Goal: Task Accomplishment & Management: Use online tool/utility

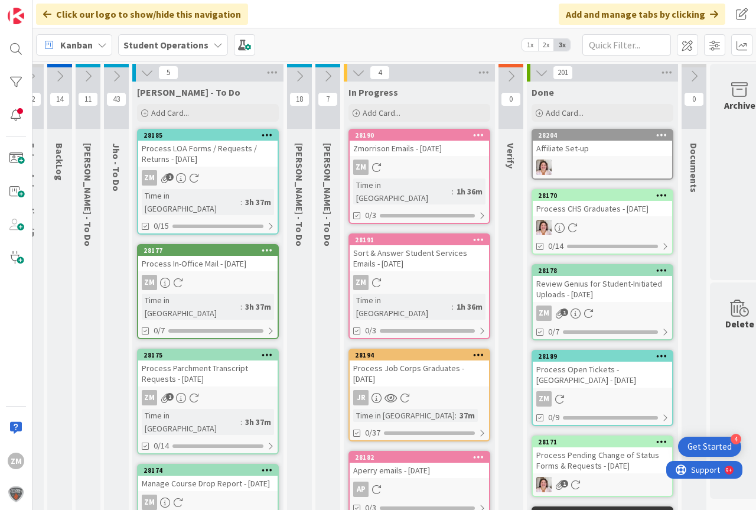
scroll to position [0, 9]
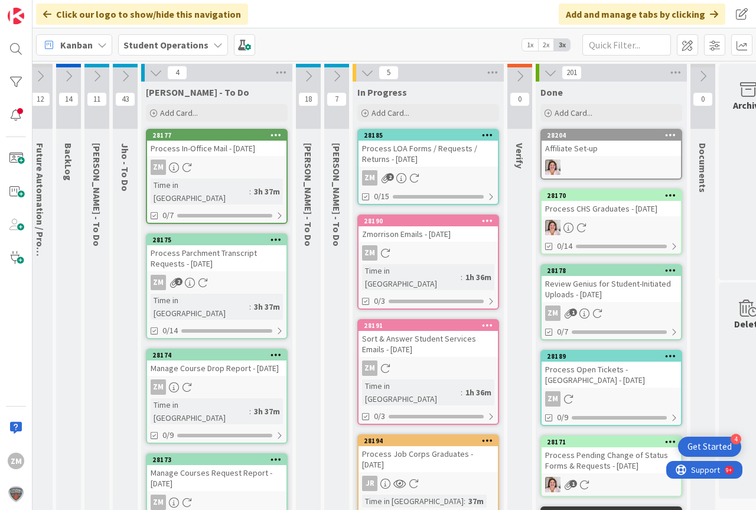
click at [410, 161] on div "Process LOA Forms / Requests / Returns - [DATE]" at bounding box center [427, 154] width 139 height 26
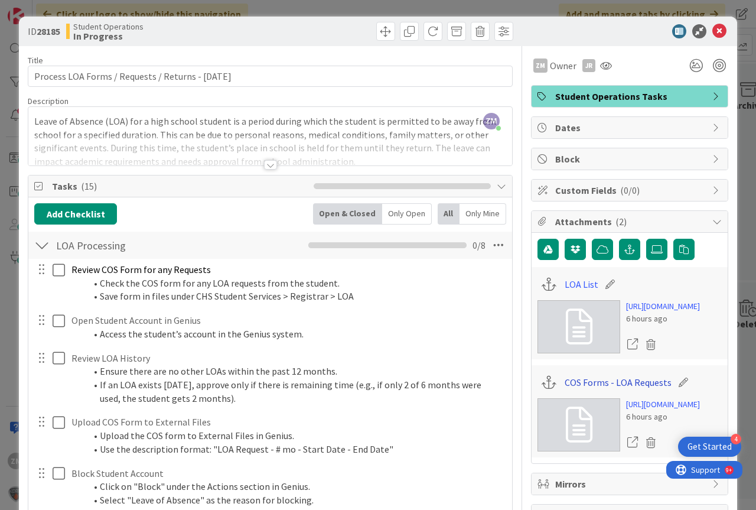
click at [577, 389] on link "COS Forms - LOA Requests" at bounding box center [617, 382] width 107 height 14
click at [573, 288] on link "LOA List" at bounding box center [581, 284] width 34 height 14
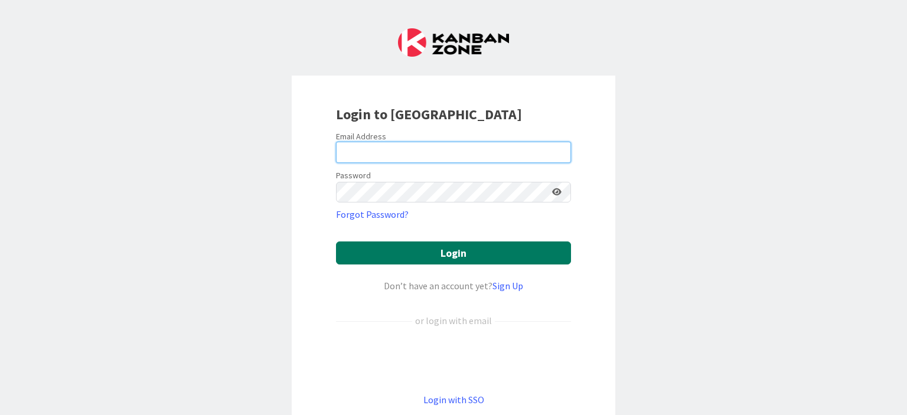
type input "[PERSON_NAME][EMAIL_ADDRESS][PERSON_NAME][DOMAIN_NAME]"
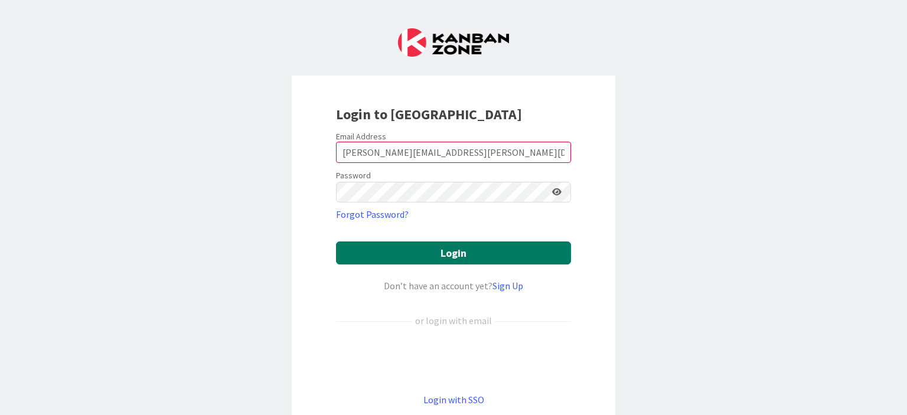
click at [446, 254] on button "Login" at bounding box center [453, 252] width 235 height 23
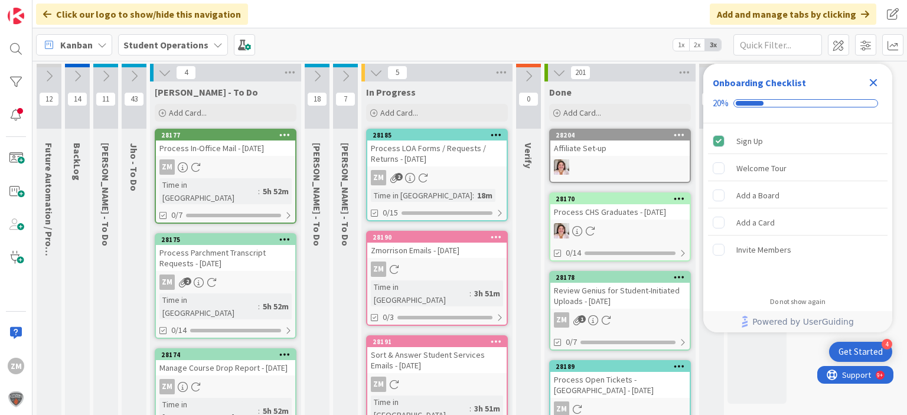
click at [874, 81] on icon "Close Checklist" at bounding box center [874, 83] width 8 height 8
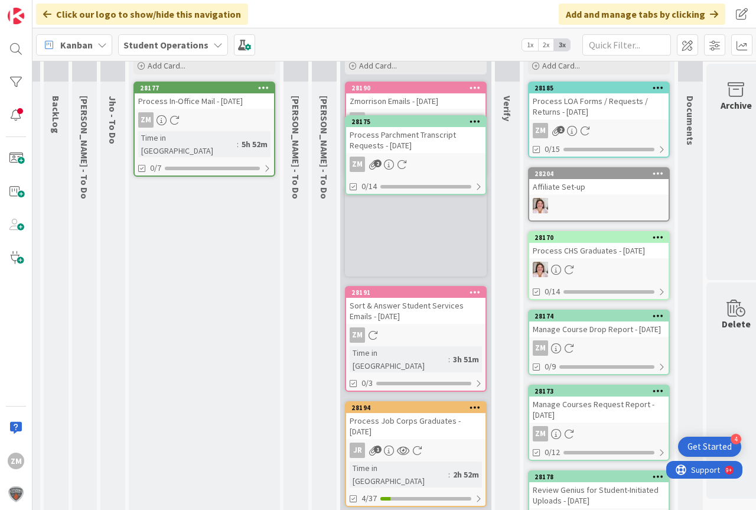
scroll to position [0, 21]
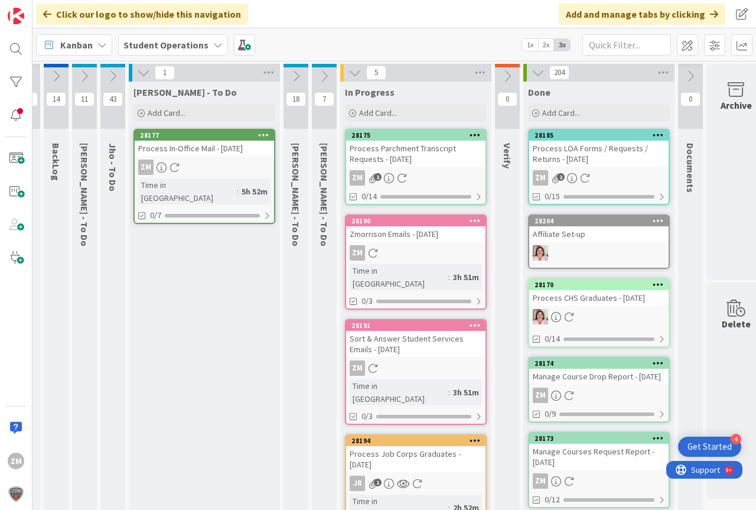
click at [115, 79] on icon at bounding box center [112, 76] width 13 height 13
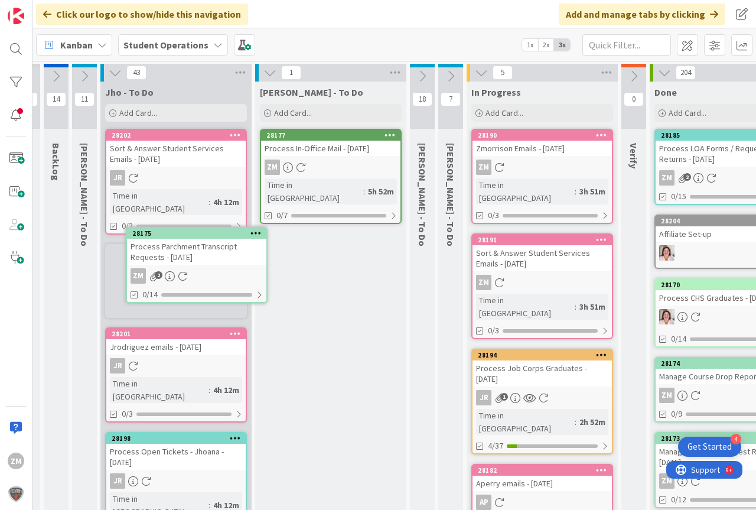
scroll to position [0, 0]
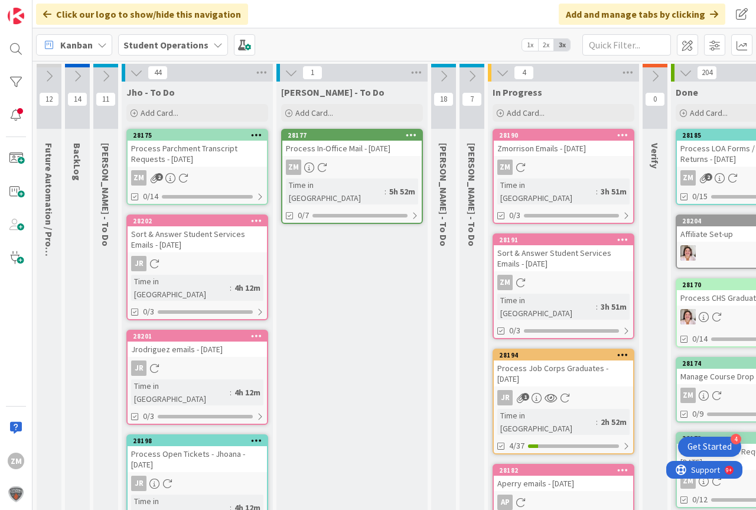
click at [136, 73] on icon at bounding box center [136, 72] width 13 height 13
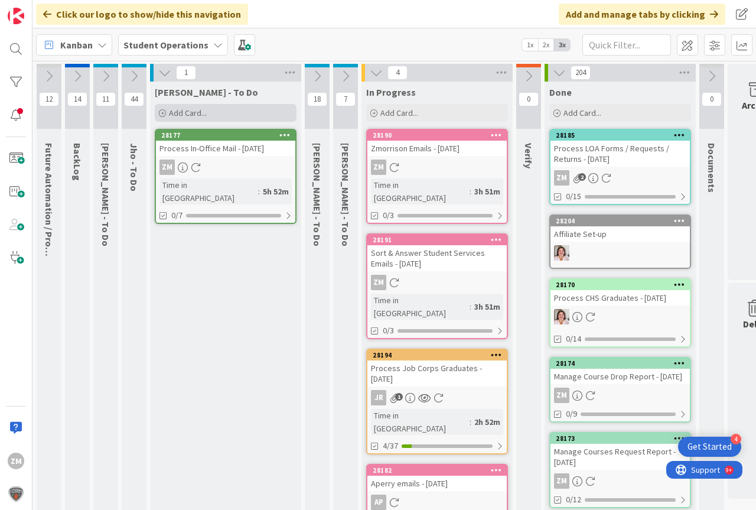
click at [182, 115] on span "Add Card..." at bounding box center [188, 112] width 38 height 11
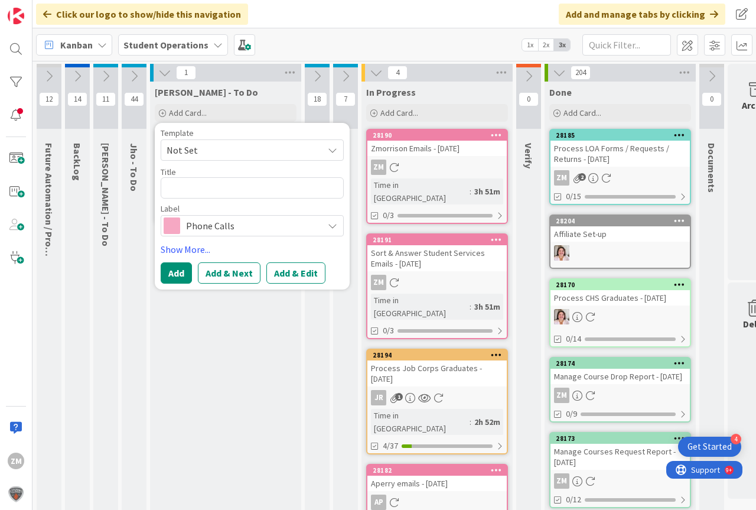
drag, startPoint x: 333, startPoint y: 154, endPoint x: 326, endPoint y: 155, distance: 7.2
click at [333, 153] on icon at bounding box center [332, 149] width 9 height 9
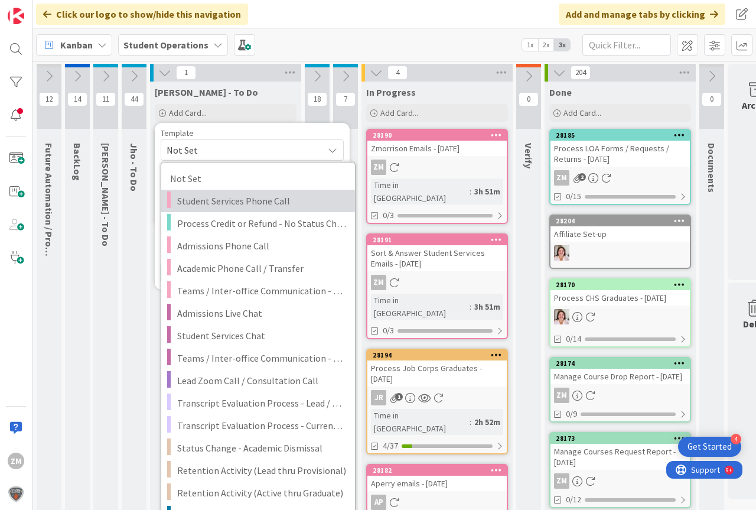
click at [262, 199] on span "Student Services Phone Call" at bounding box center [261, 200] width 169 height 15
type textarea "x"
type textarea "Student Services Phone Call"
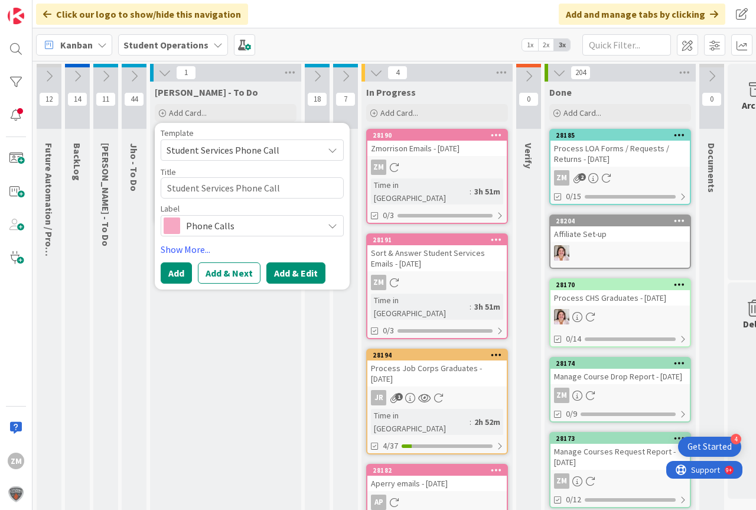
click at [301, 275] on button "Add & Edit" at bounding box center [295, 272] width 59 height 21
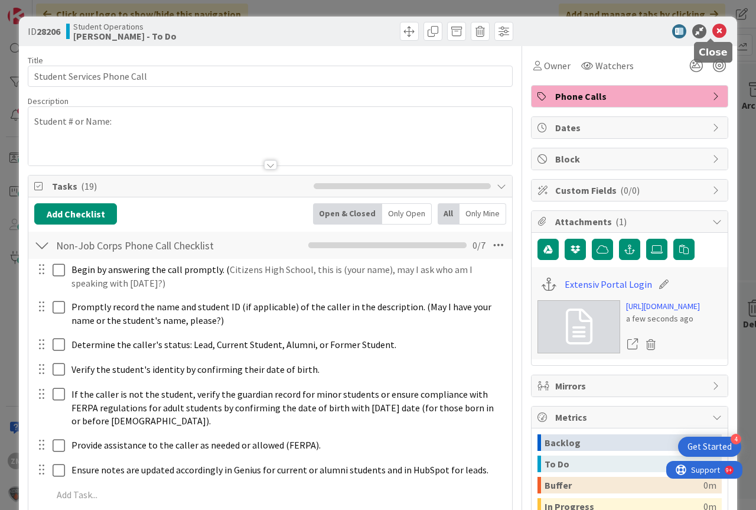
click at [712, 31] on icon at bounding box center [719, 31] width 14 height 14
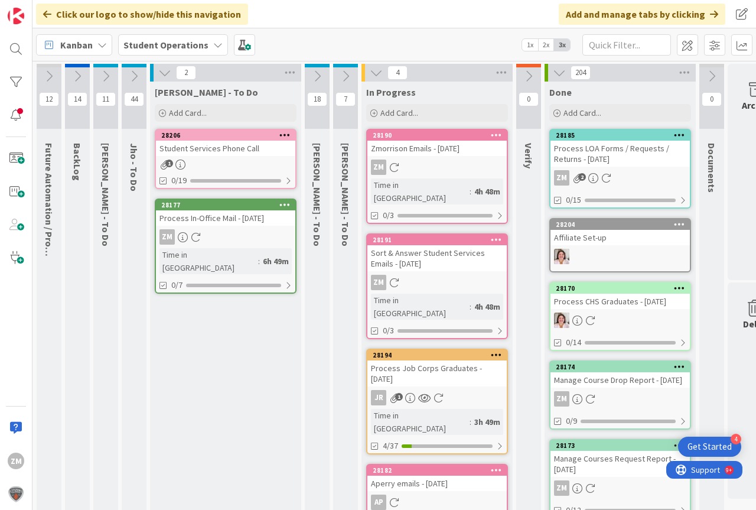
click at [226, 152] on div "Student Services Phone Call" at bounding box center [225, 148] width 139 height 15
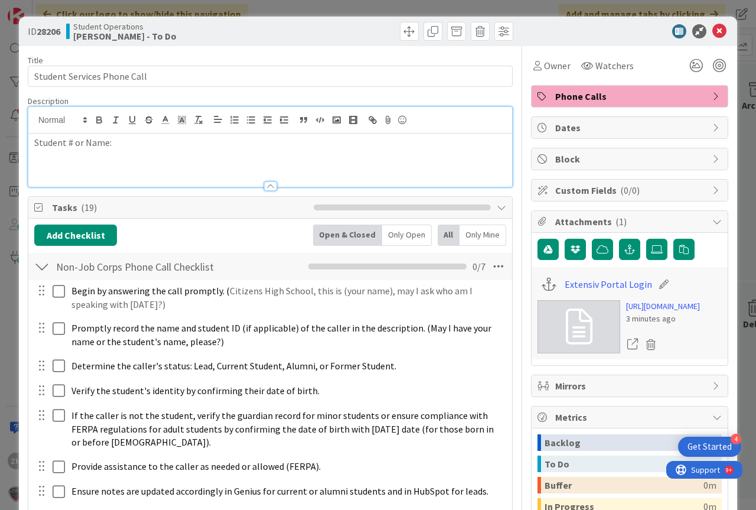
click at [121, 122] on div "Student # or Name:" at bounding box center [270, 147] width 484 height 80
drag, startPoint x: 712, startPoint y: 30, endPoint x: 703, endPoint y: 40, distance: 12.9
click at [713, 30] on icon at bounding box center [719, 31] width 14 height 14
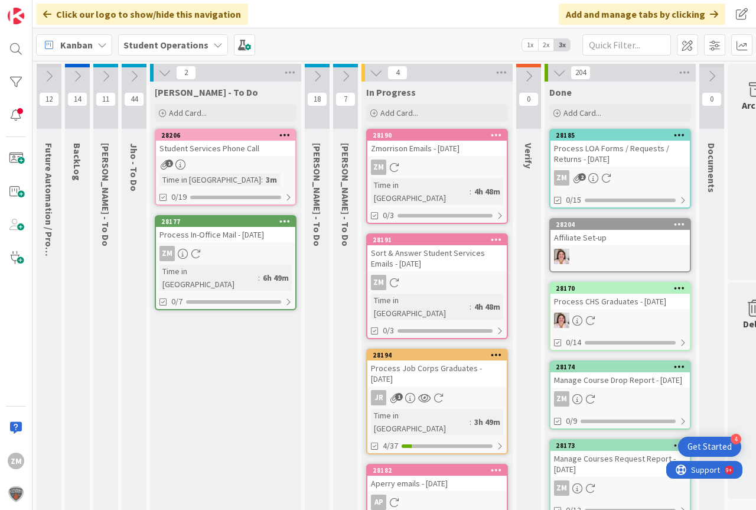
click at [285, 130] on icon at bounding box center [284, 134] width 11 height 8
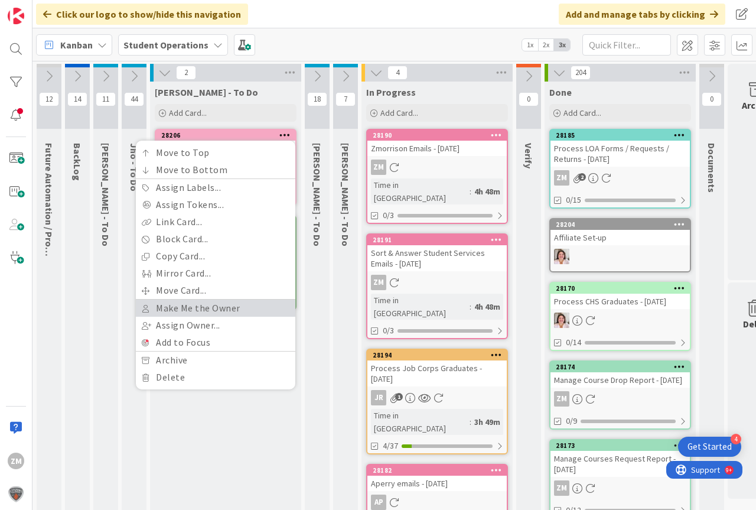
click at [174, 308] on link "Make Me the Owner" at bounding box center [215, 307] width 159 height 17
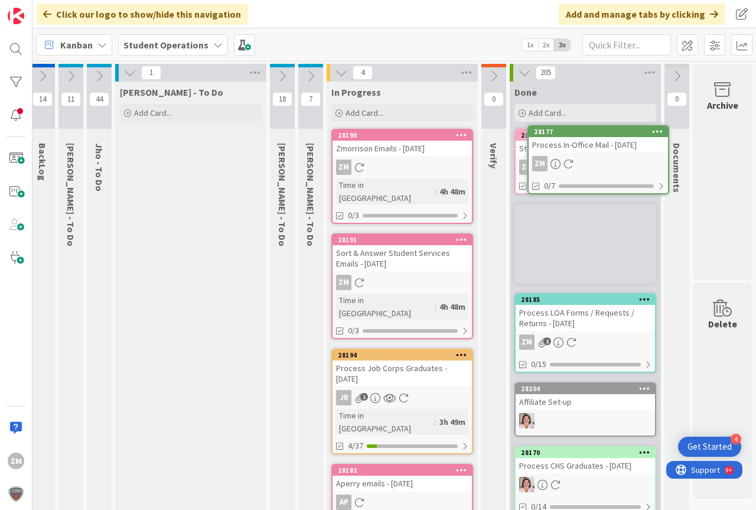
scroll to position [0, 44]
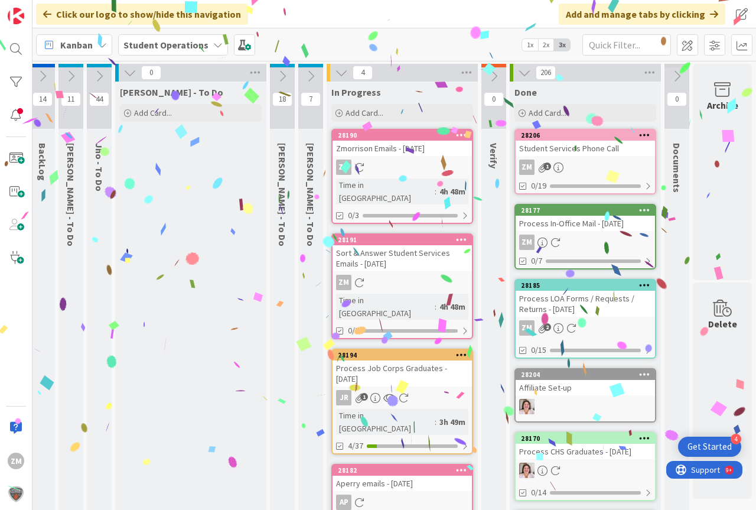
click at [93, 73] on icon at bounding box center [99, 76] width 13 height 13
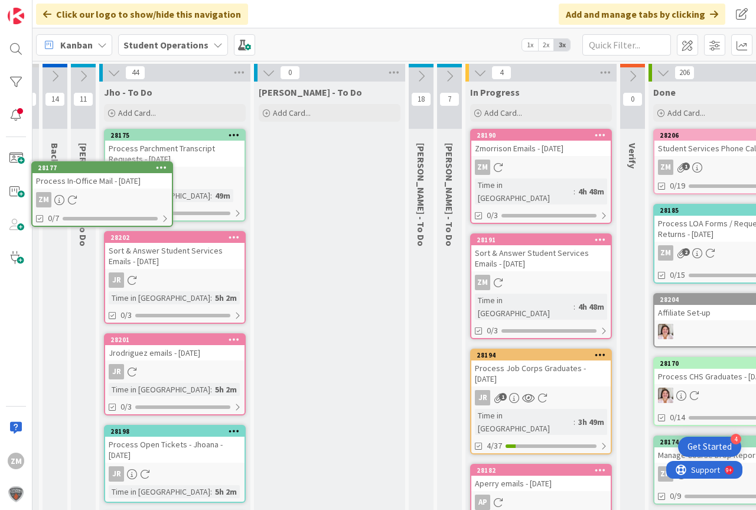
scroll to position [0, 0]
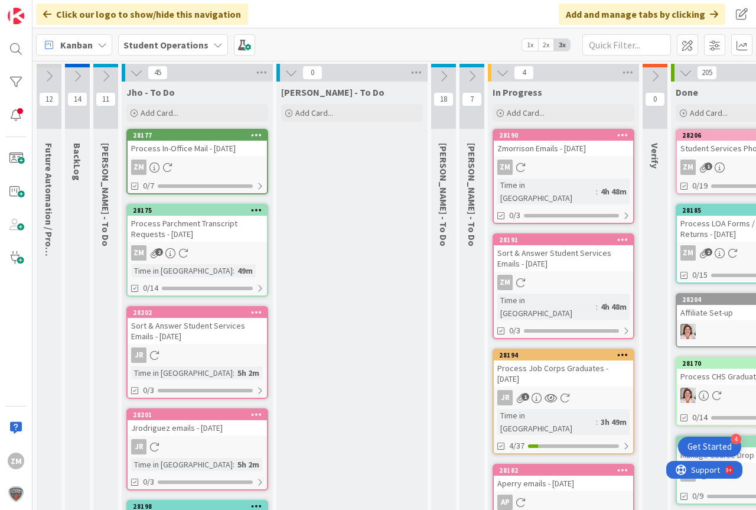
click at [135, 79] on button at bounding box center [136, 72] width 15 height 15
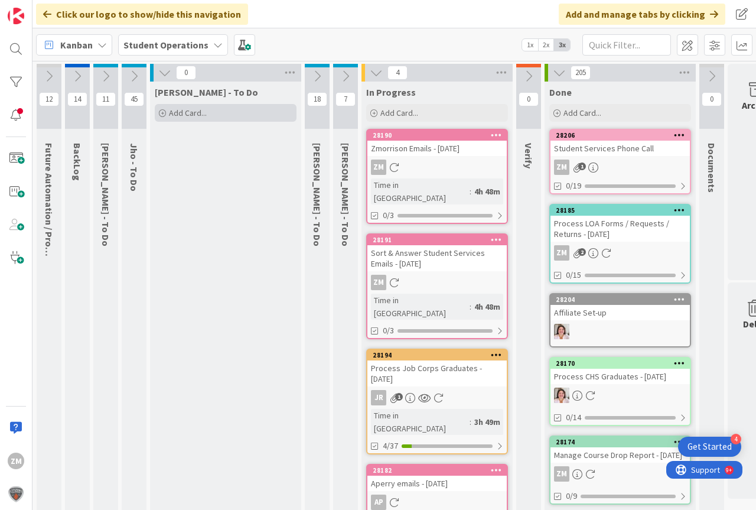
click at [181, 112] on span "Add Card..." at bounding box center [188, 112] width 38 height 11
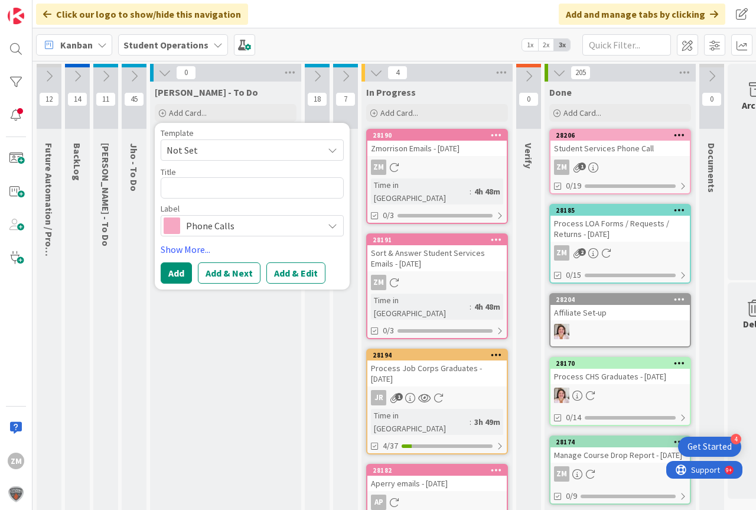
click at [337, 149] on span "Not Set" at bounding box center [252, 149] width 183 height 21
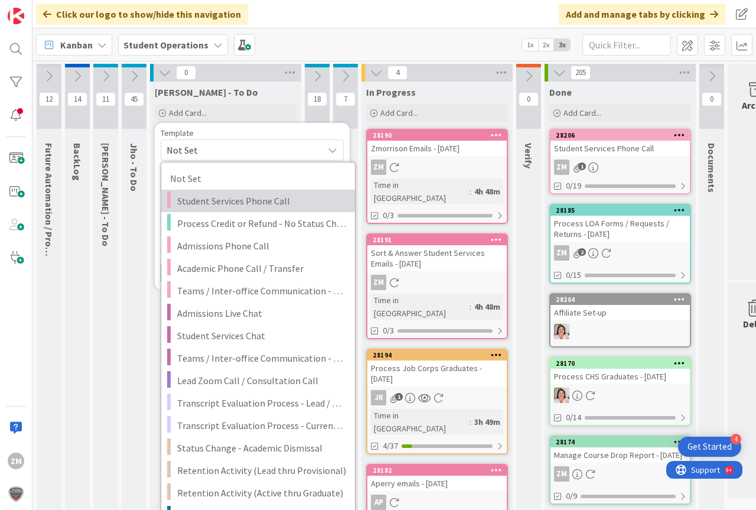
click at [242, 200] on span "Student Services Phone Call" at bounding box center [261, 200] width 169 height 15
type textarea "x"
type textarea "Student Services Phone Call"
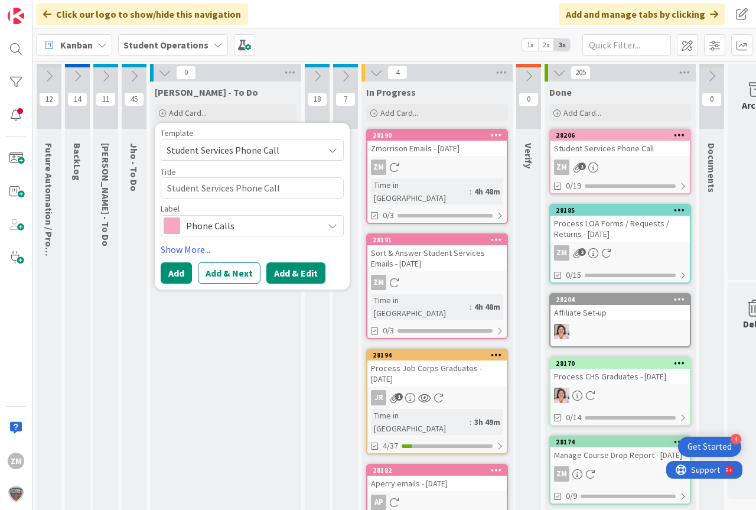
click at [293, 276] on button "Add & Edit" at bounding box center [295, 272] width 59 height 21
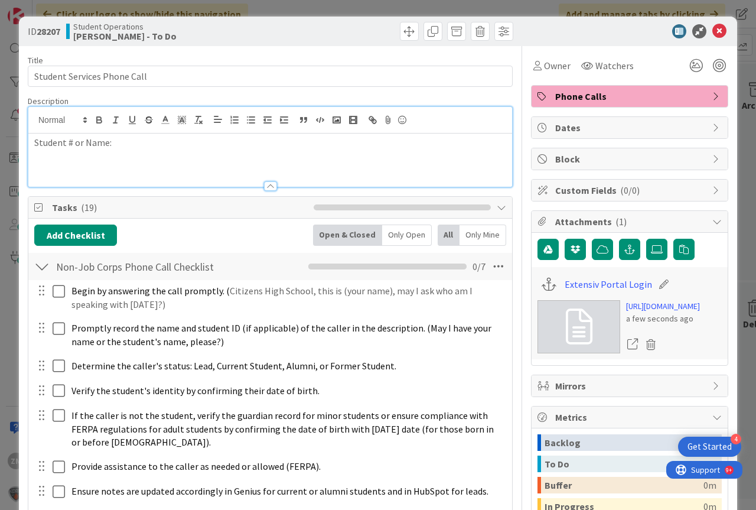
click at [135, 118] on div "Student # or Name:" at bounding box center [270, 147] width 484 height 80
click at [108, 142] on p "Student # or Name:Aubre" at bounding box center [270, 143] width 472 height 14
click at [110, 142] on p "Student # or Name:Aubre" at bounding box center [270, 143] width 472 height 14
click at [155, 146] on p "Student # or Name : Aubre" at bounding box center [270, 143] width 472 height 14
click at [712, 31] on icon at bounding box center [719, 31] width 14 height 14
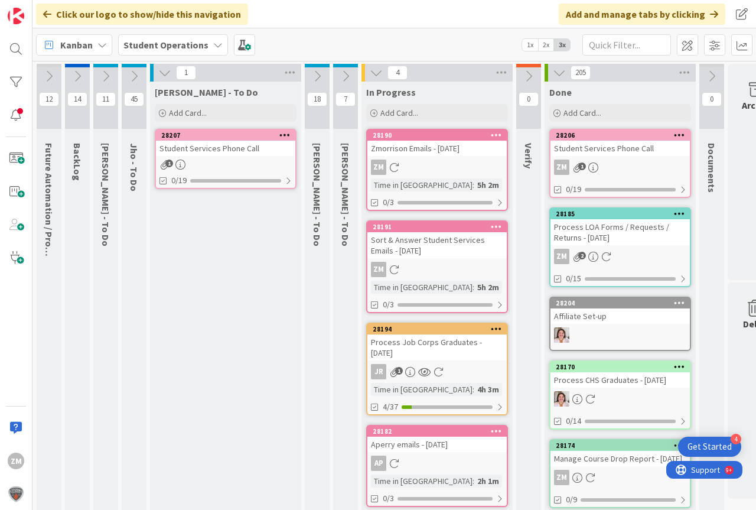
click at [279, 137] on icon at bounding box center [284, 134] width 11 height 8
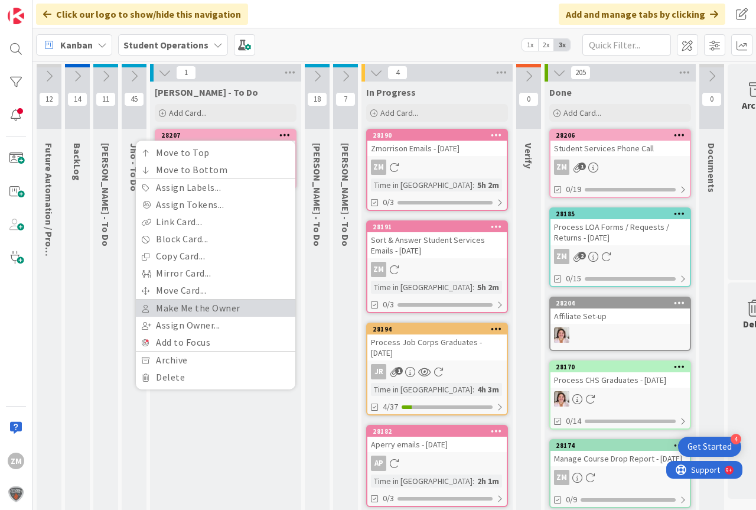
click at [184, 309] on link "Make Me the Owner" at bounding box center [215, 307] width 159 height 17
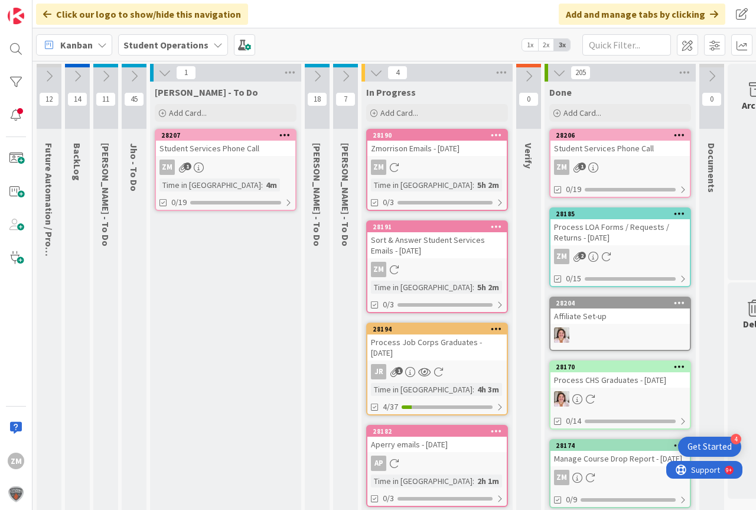
click at [180, 159] on div "ZM 1" at bounding box center [225, 166] width 139 height 15
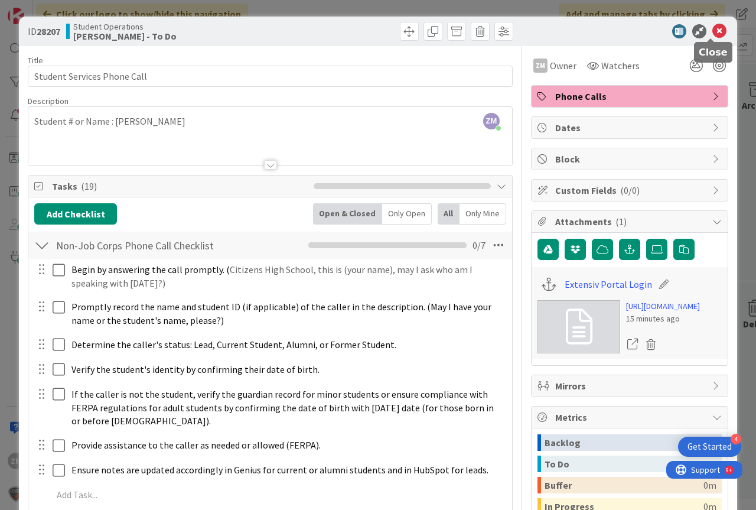
click at [712, 32] on icon at bounding box center [719, 31] width 14 height 14
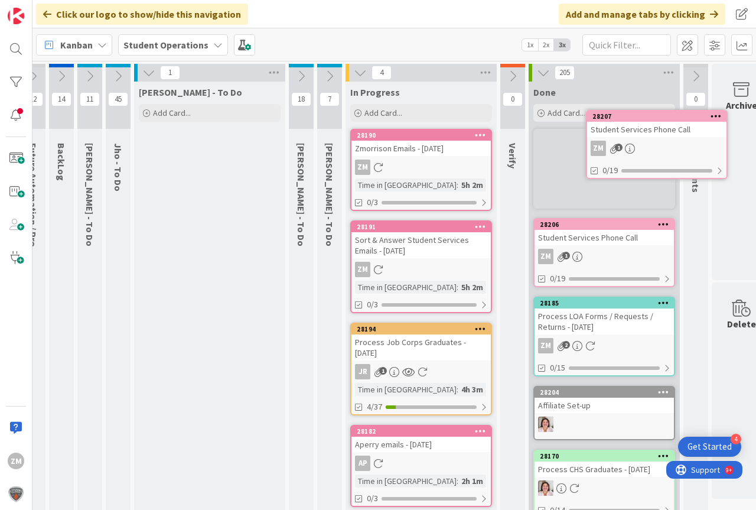
scroll to position [0, 44]
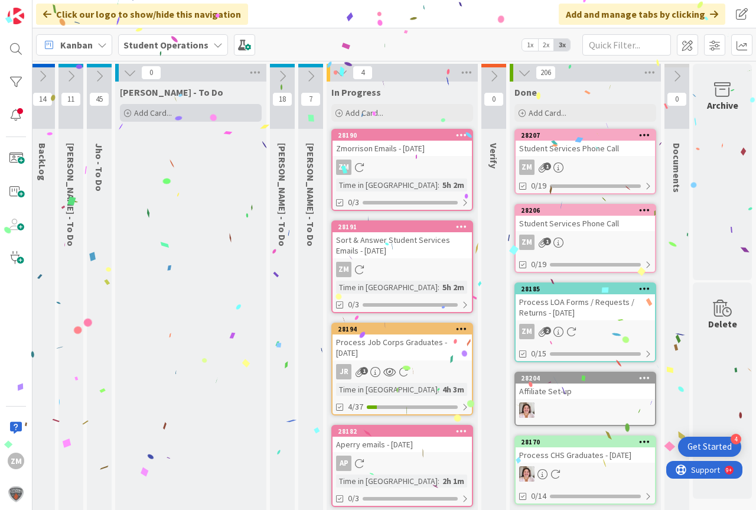
click at [138, 114] on span "Add Card..." at bounding box center [153, 112] width 38 height 11
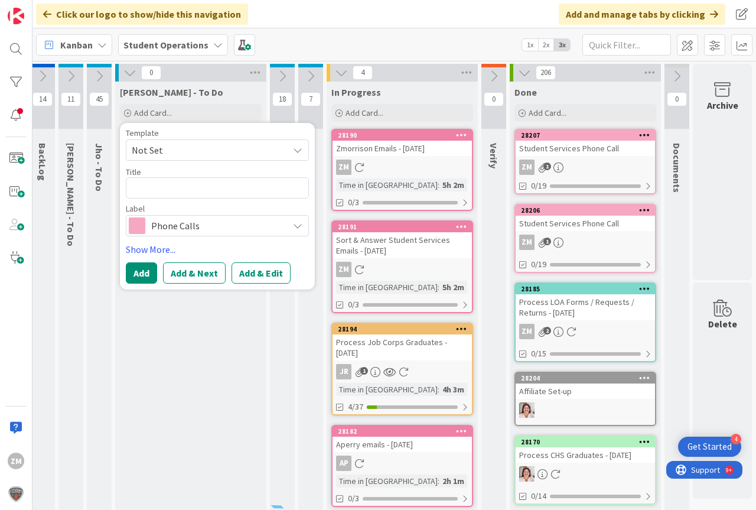
click at [293, 149] on span "Not Set" at bounding box center [217, 149] width 183 height 21
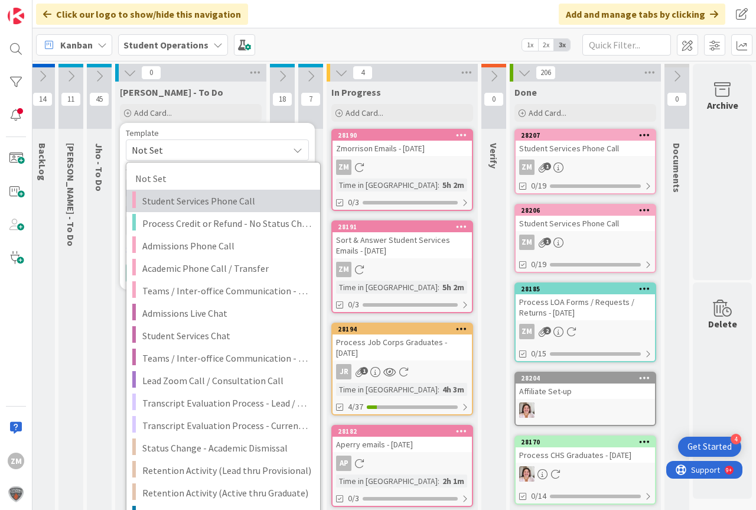
click at [226, 198] on span "Student Services Phone Call" at bounding box center [226, 200] width 169 height 15
type textarea "x"
type textarea "Student Services Phone Call"
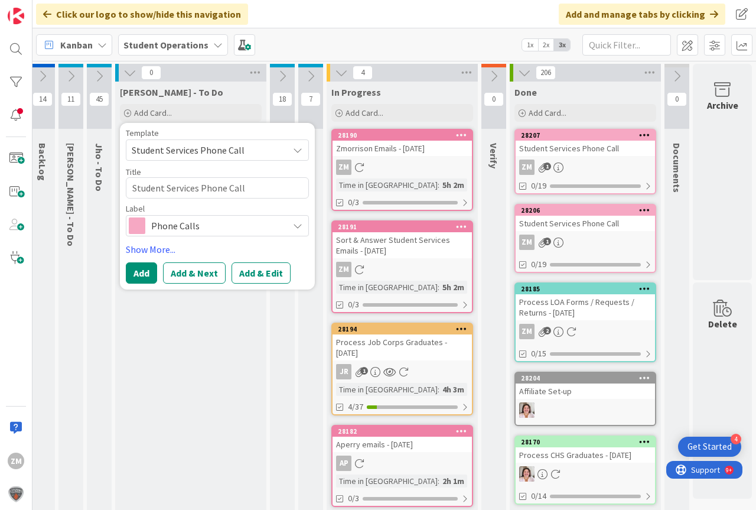
click at [252, 269] on button "Add & Edit" at bounding box center [260, 272] width 59 height 21
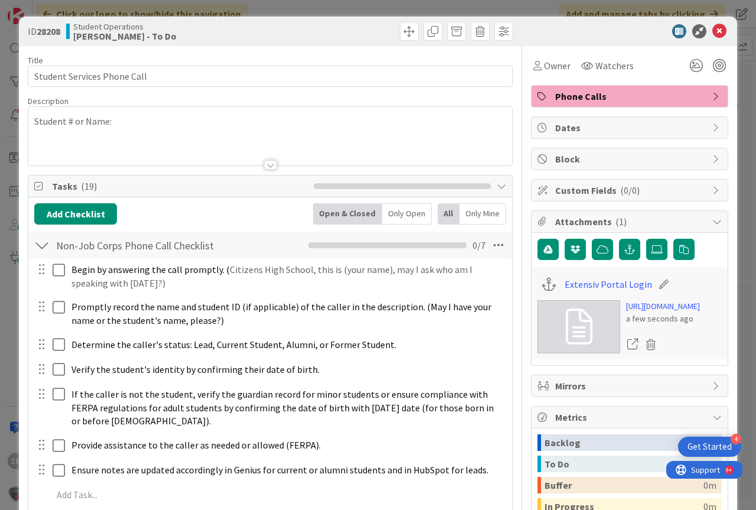
click at [138, 125] on div "Student # or Name:" at bounding box center [270, 136] width 484 height 58
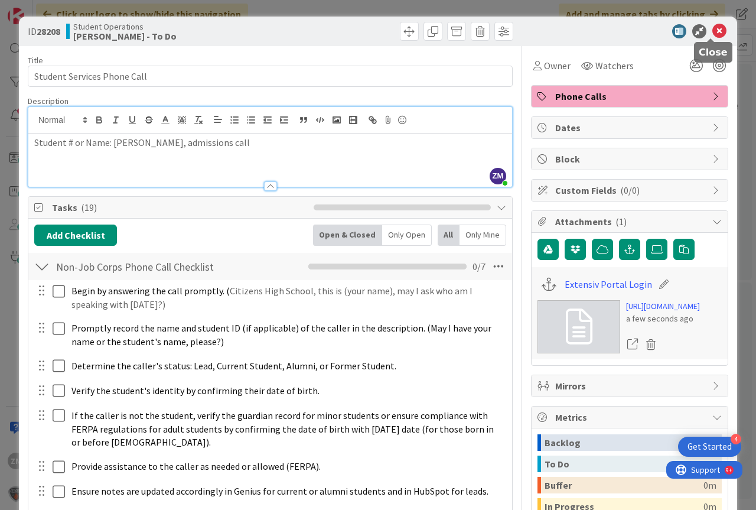
click at [717, 28] on icon at bounding box center [719, 31] width 14 height 14
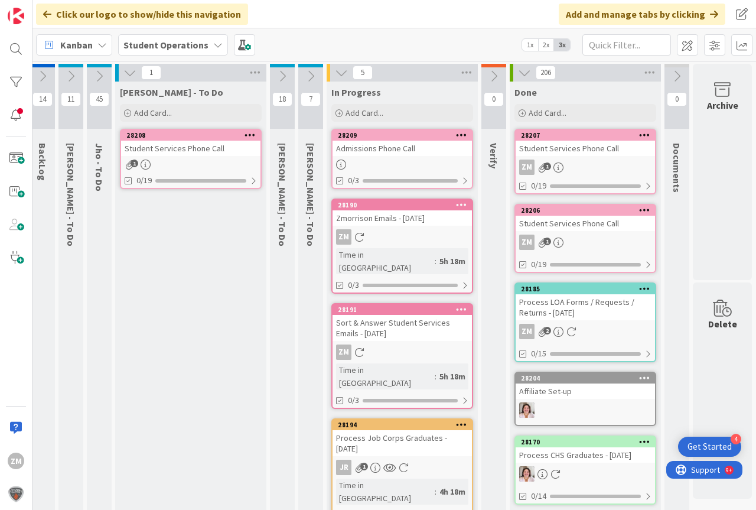
click at [246, 133] on icon at bounding box center [249, 134] width 11 height 8
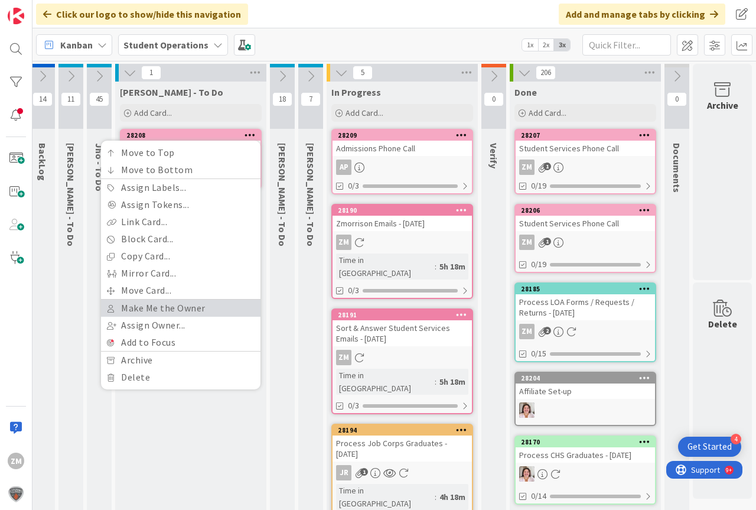
click at [161, 308] on link "Make Me the Owner" at bounding box center [180, 307] width 159 height 17
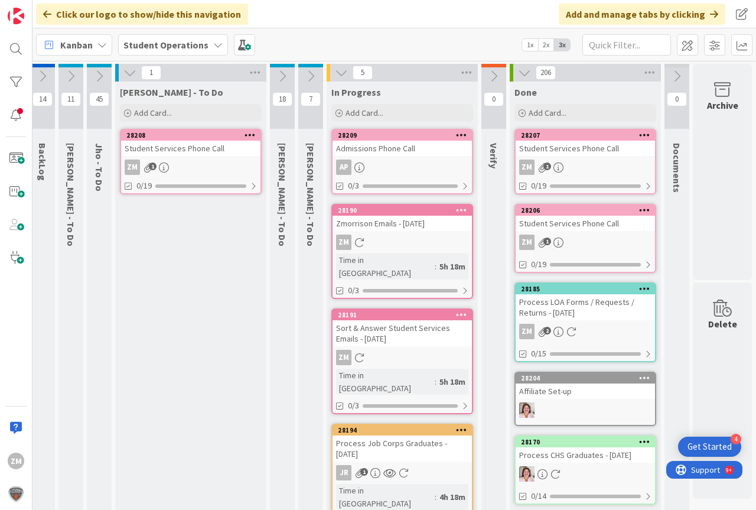
click at [188, 151] on div "Student Services Phone Call" at bounding box center [190, 148] width 139 height 15
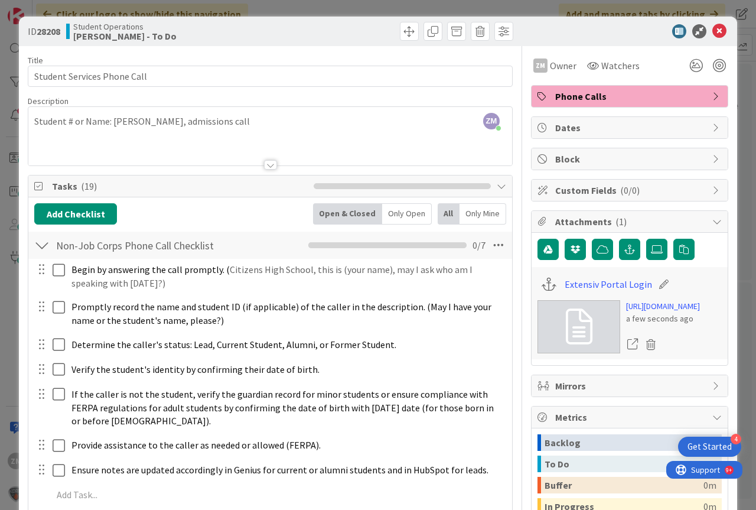
click at [178, 122] on div "ZM [PERSON_NAME] just joined Student # or Name: [PERSON_NAME], admissions call" at bounding box center [270, 136] width 484 height 58
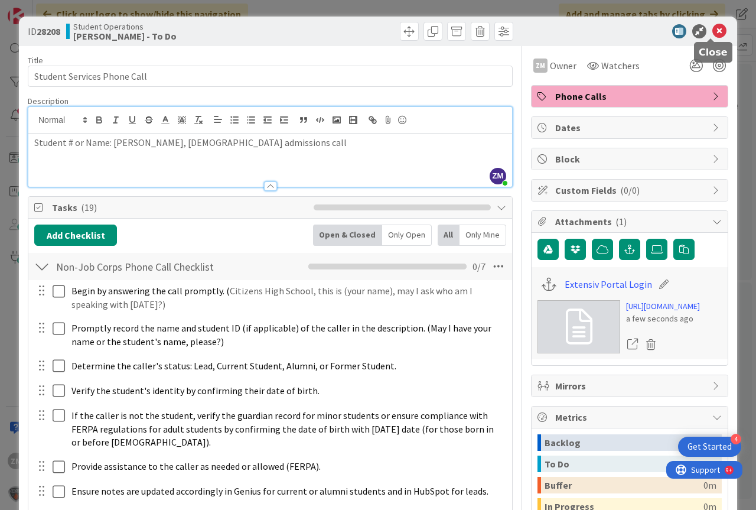
click at [712, 29] on icon at bounding box center [719, 31] width 14 height 14
